Goal: Task Accomplishment & Management: Use online tool/utility

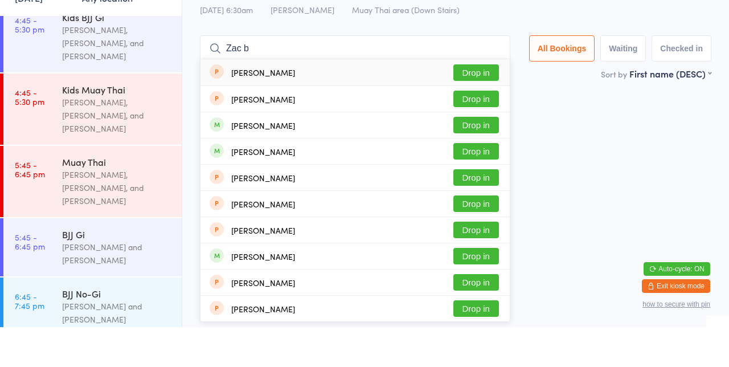
scroll to position [555, 0]
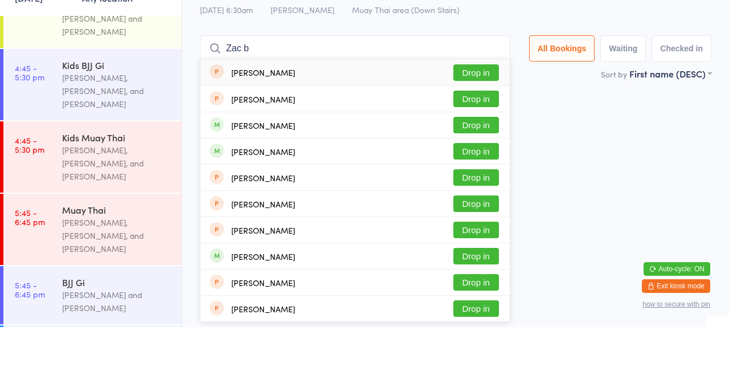
type input "Zac b"
click at [493, 195] on button "Drop in" at bounding box center [476, 191] width 46 height 17
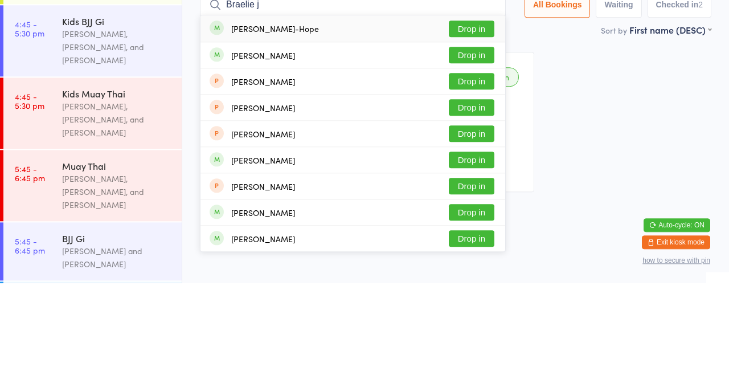
type input "Braelie j"
click at [483, 115] on button "Drop in" at bounding box center [472, 112] width 46 height 17
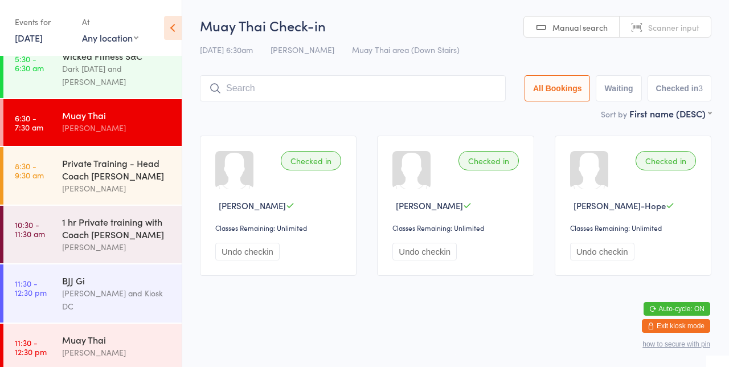
scroll to position [0, 0]
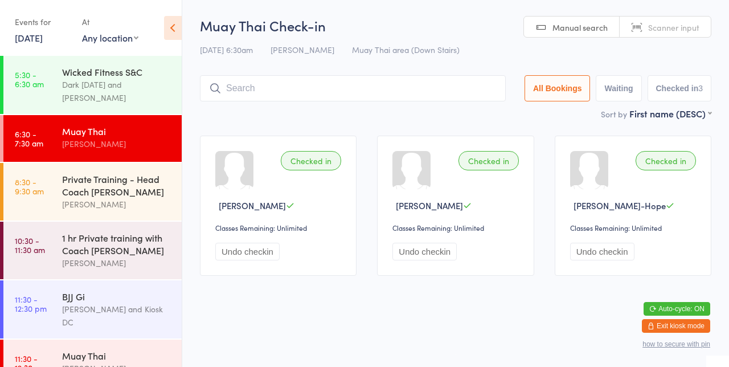
click at [122, 85] on div "Dark [DATE] and [PERSON_NAME]" at bounding box center [117, 91] width 110 height 26
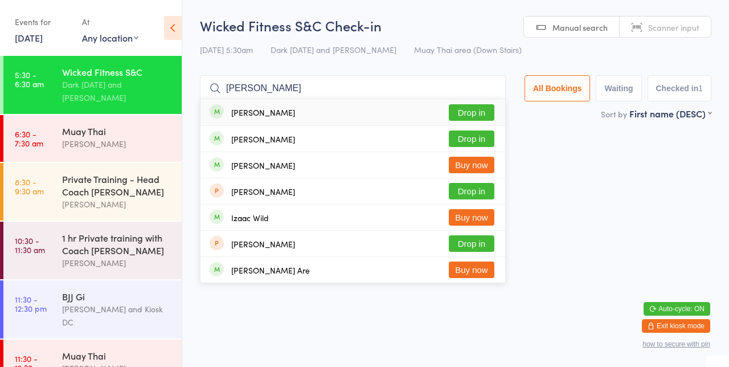
type input "[PERSON_NAME]"
click at [482, 115] on button "Drop in" at bounding box center [472, 112] width 46 height 17
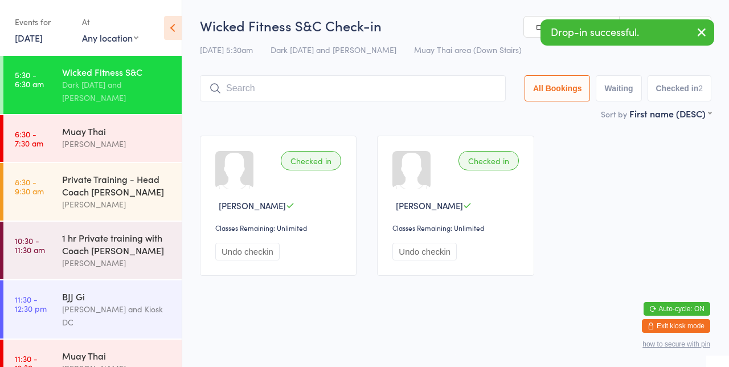
click at [134, 140] on div "[PERSON_NAME]" at bounding box center [117, 143] width 110 height 13
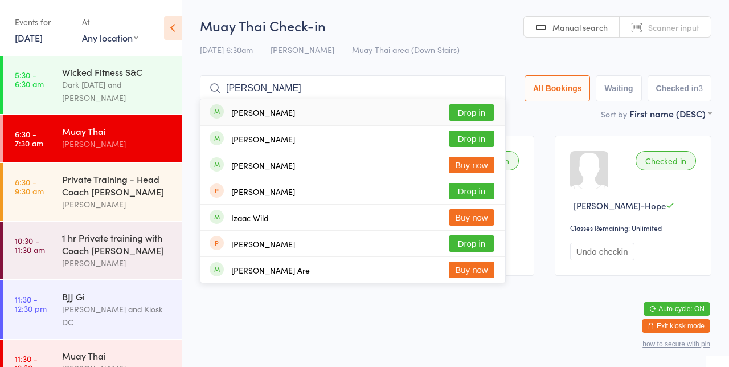
type input "[PERSON_NAME]"
click at [483, 116] on button "Drop in" at bounding box center [472, 112] width 46 height 17
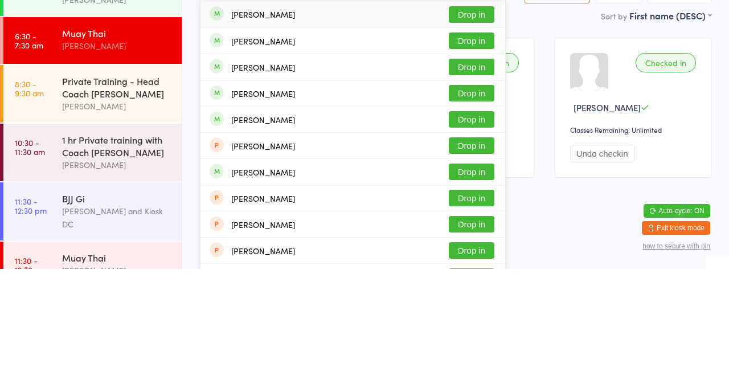
type input "[PERSON_NAME]"
click at [484, 153] on div "[PERSON_NAME] Drop in" at bounding box center [352, 165] width 305 height 26
